Goal: Transaction & Acquisition: Book appointment/travel/reservation

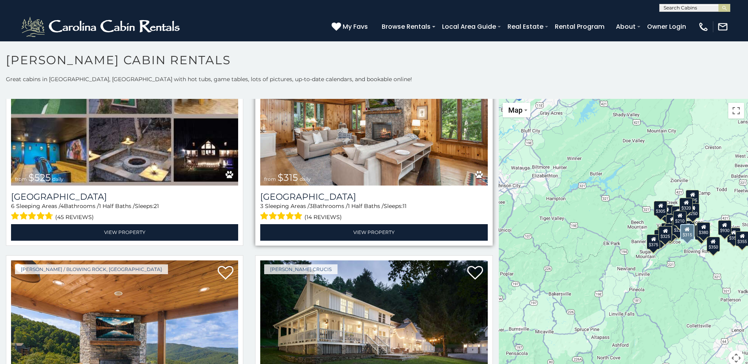
scroll to position [315, 0]
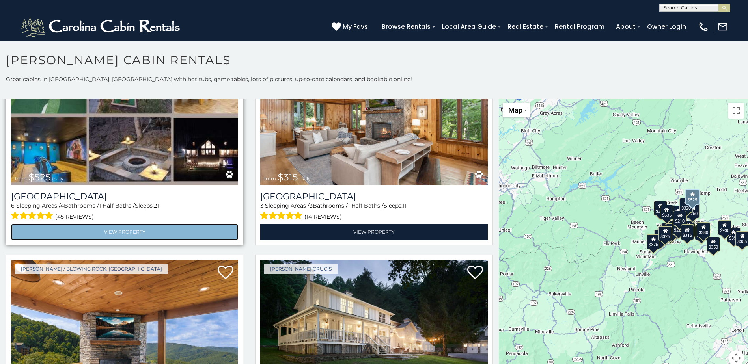
click at [134, 231] on link "View Property" at bounding box center [124, 232] width 227 height 16
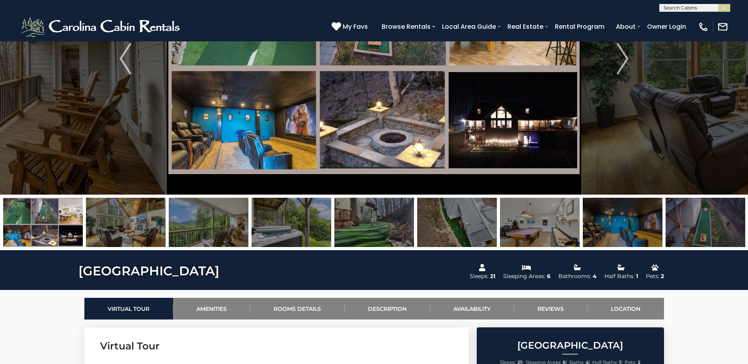
scroll to position [315, 0]
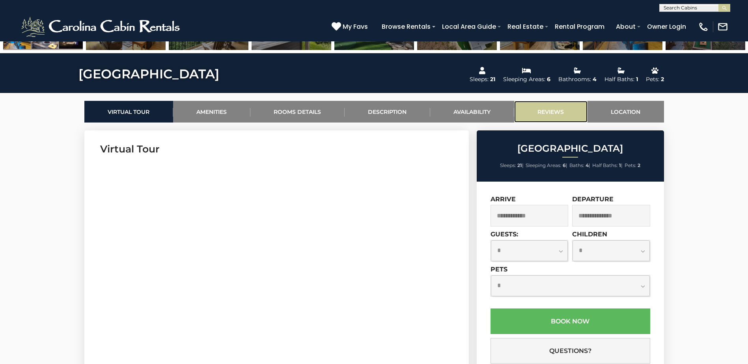
click at [557, 112] on link "Reviews" at bounding box center [550, 112] width 73 height 22
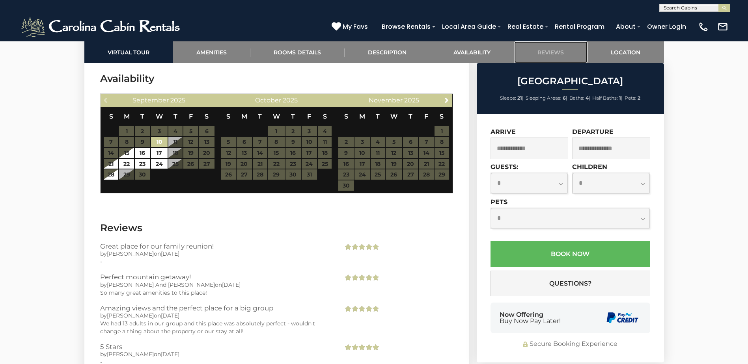
scroll to position [2201, 0]
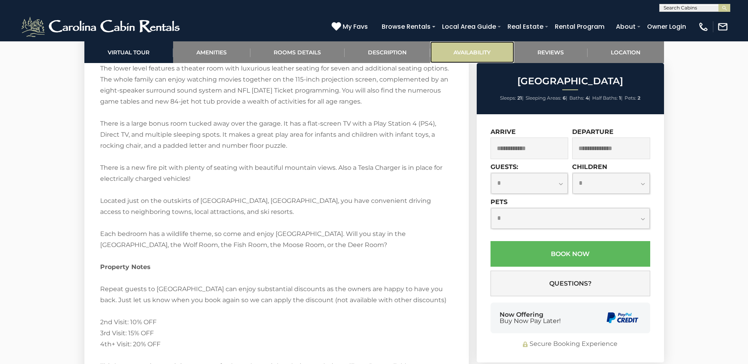
click at [475, 53] on link "Availability" at bounding box center [472, 52] width 84 height 22
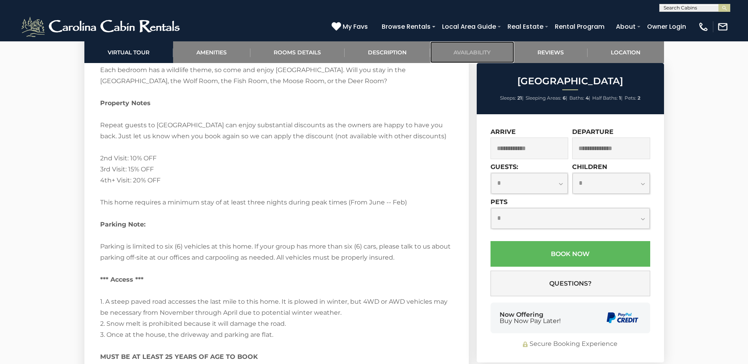
scroll to position [1775, 0]
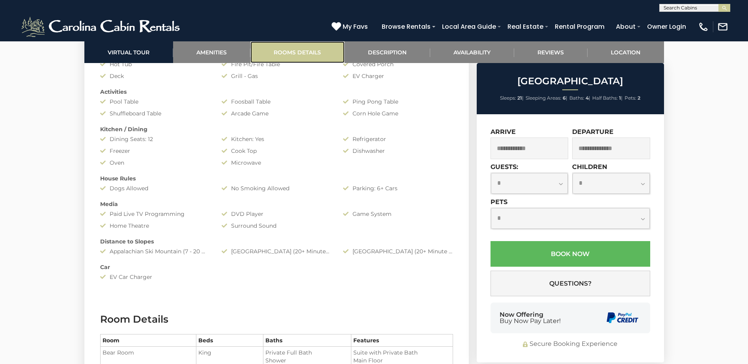
click at [287, 50] on link "Rooms Details" at bounding box center [297, 52] width 94 height 22
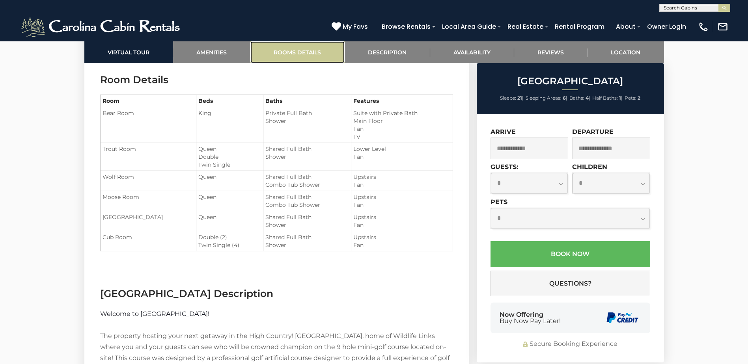
scroll to position [1307, 0]
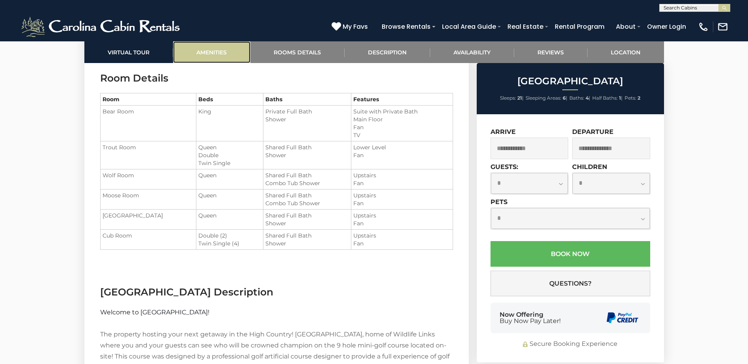
click at [206, 53] on link "Amenities" at bounding box center [211, 52] width 77 height 22
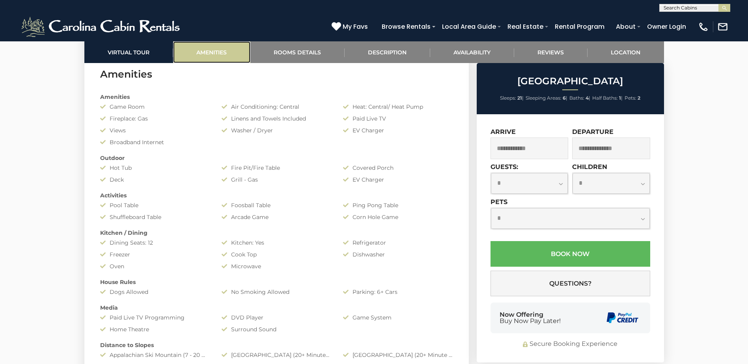
scroll to position [958, 0]
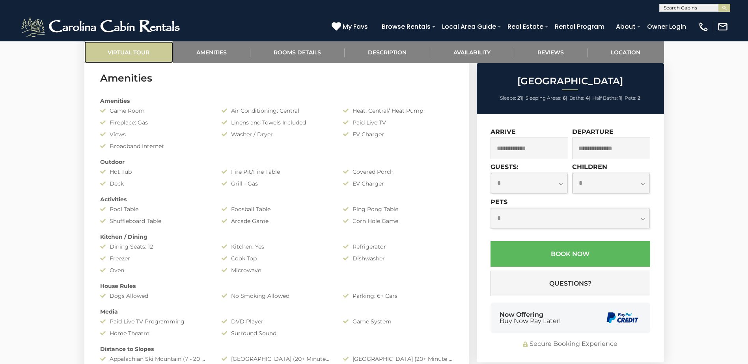
click at [125, 54] on link "Virtual Tour" at bounding box center [128, 52] width 89 height 22
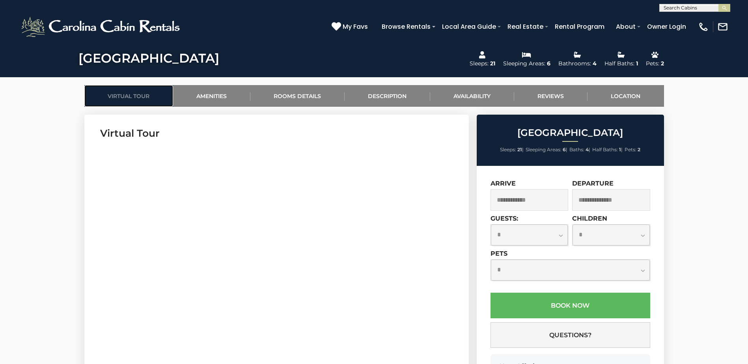
scroll to position [328, 0]
